Goal: Go to known website: Go to known website

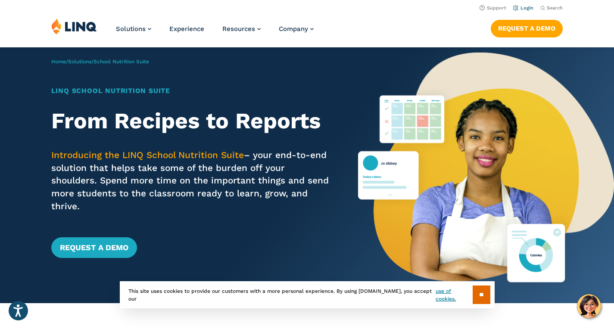
click at [525, 9] on link "Login" at bounding box center [523, 8] width 20 height 6
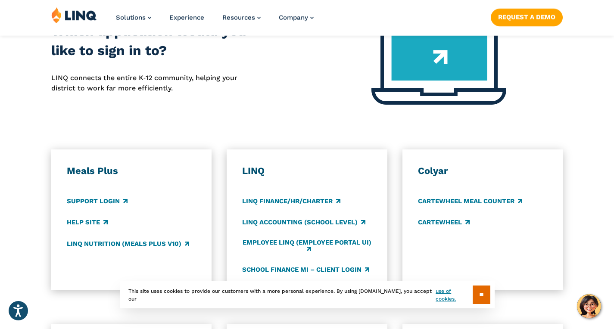
scroll to position [441, 0]
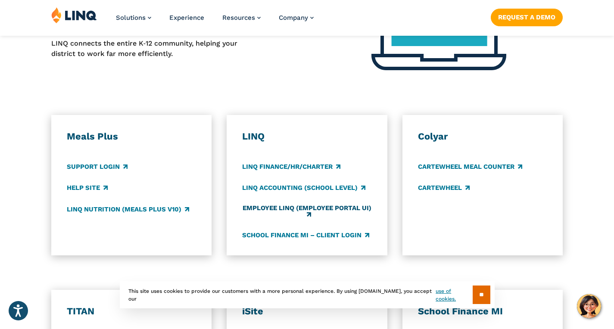
click at [280, 205] on link "Employee LINQ (Employee Portal UI)" at bounding box center [307, 212] width 130 height 14
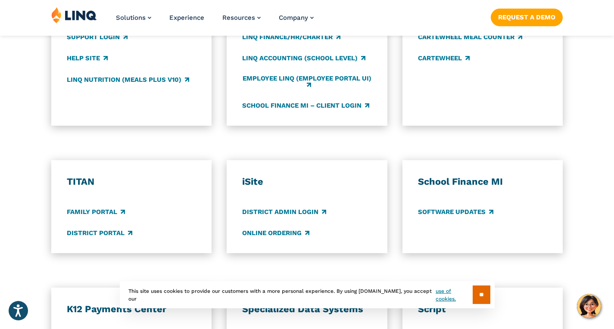
scroll to position [572, 0]
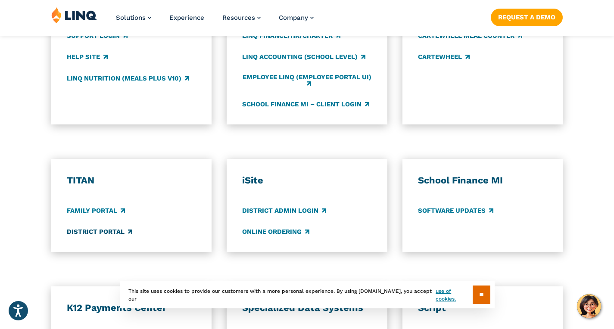
click at [105, 227] on link "District Portal" at bounding box center [100, 231] width 66 height 9
